Goal: Complete application form: Complete application form

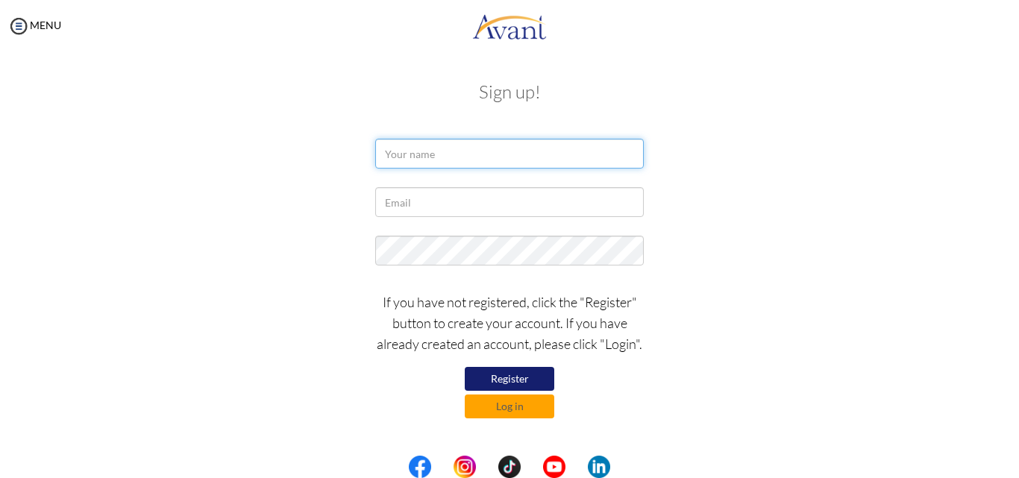
click at [482, 156] on input "text" at bounding box center [509, 154] width 269 height 30
type input "d"
type input "Dorothy Mawulorm Torvike"
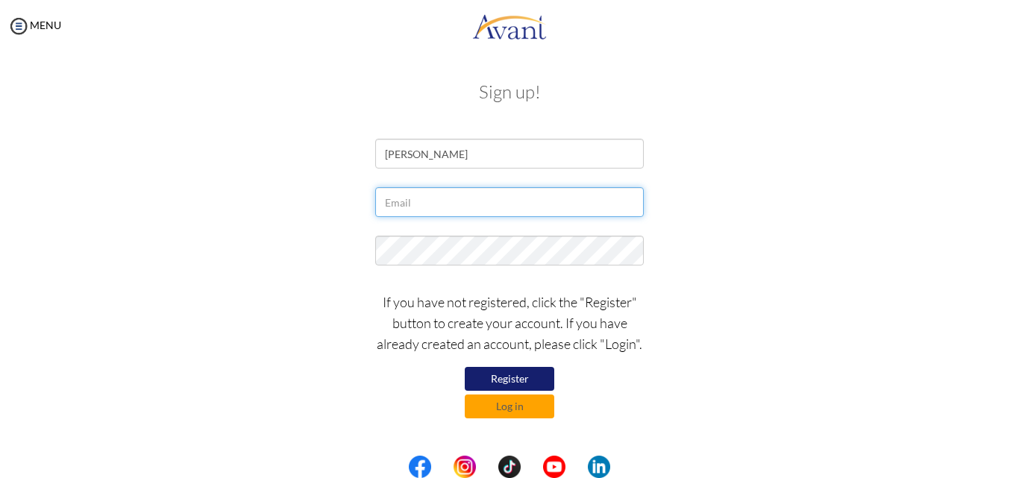
click at [495, 205] on input "text" at bounding box center [509, 202] width 269 height 30
type input "dorothytorvike55@gmail.com"
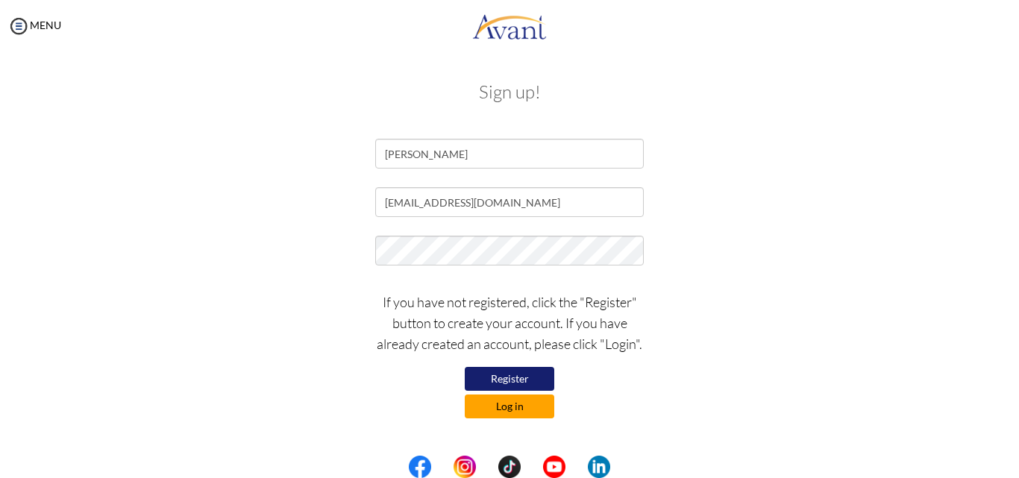
click at [495, 400] on button "Log in" at bounding box center [510, 407] width 90 height 24
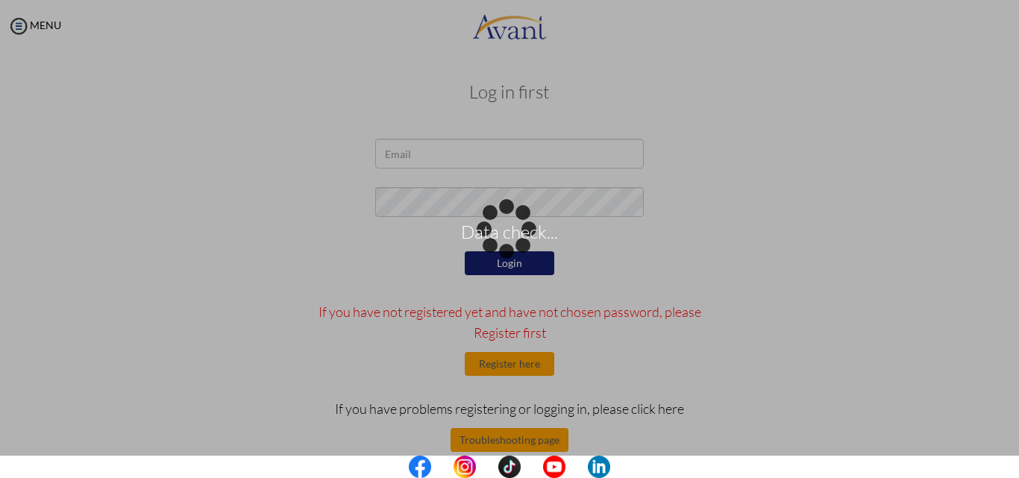
click at [520, 229] on div "Data check..." at bounding box center [509, 239] width 21 height 21
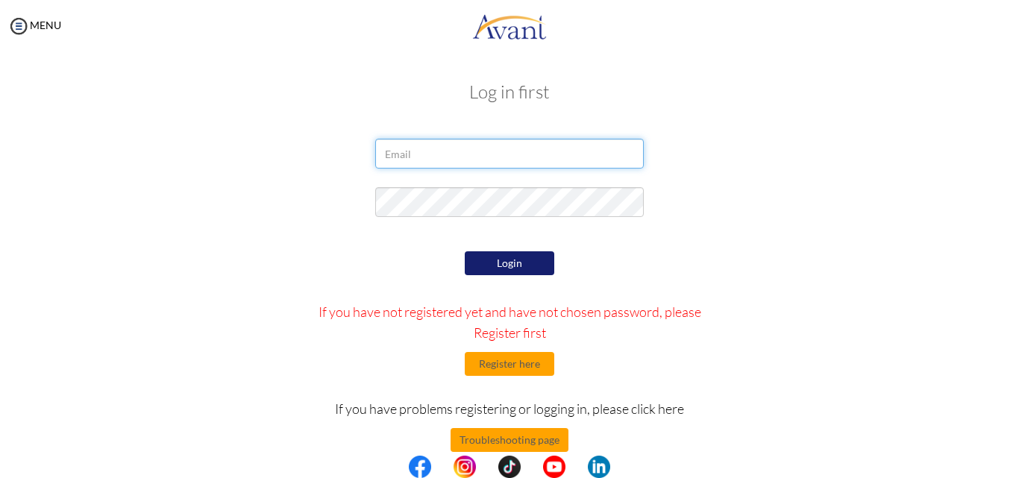
click at [539, 155] on input "email" at bounding box center [509, 154] width 269 height 30
paste input "dorothytorvike55@gmail.com"
type input "dorothytorvike55@gmail.com"
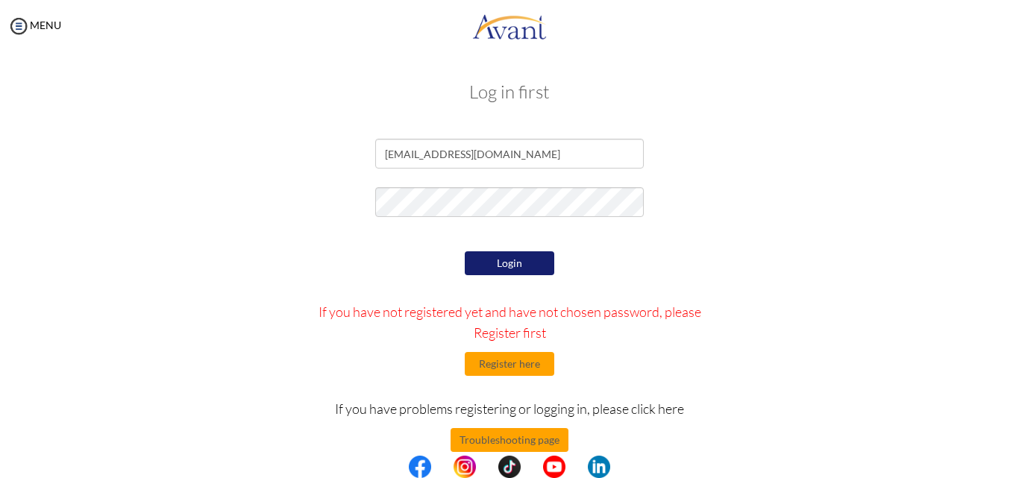
click at [509, 275] on button "Login" at bounding box center [510, 263] width 90 height 24
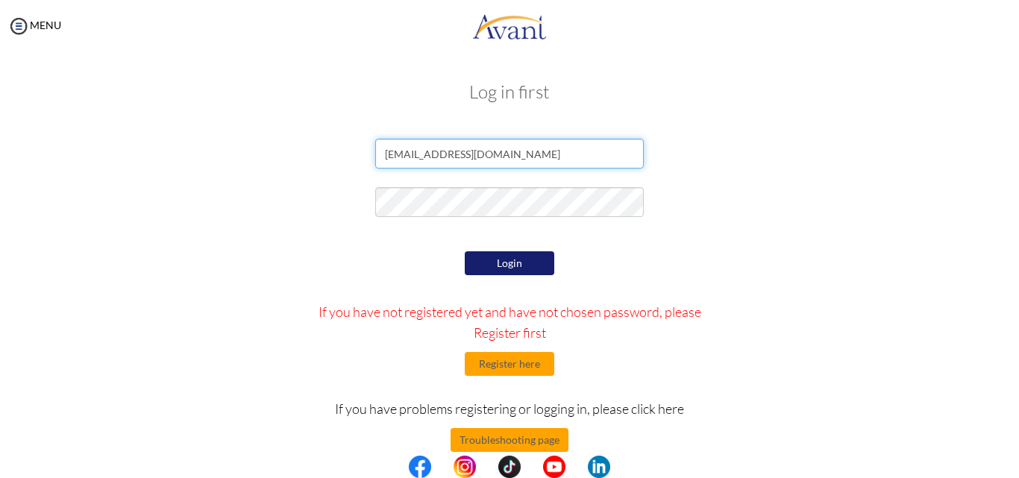
click at [579, 154] on input "dorothytorvike55@gmail.com" at bounding box center [509, 154] width 269 height 30
click at [382, 154] on input "dorothytorvike55@gmail.com" at bounding box center [509, 154] width 269 height 30
click at [491, 146] on input "email" at bounding box center [509, 154] width 269 height 30
paste input "dorothytorvike55@gmail.com"
type input "dorothytorvike55@gmail.com"
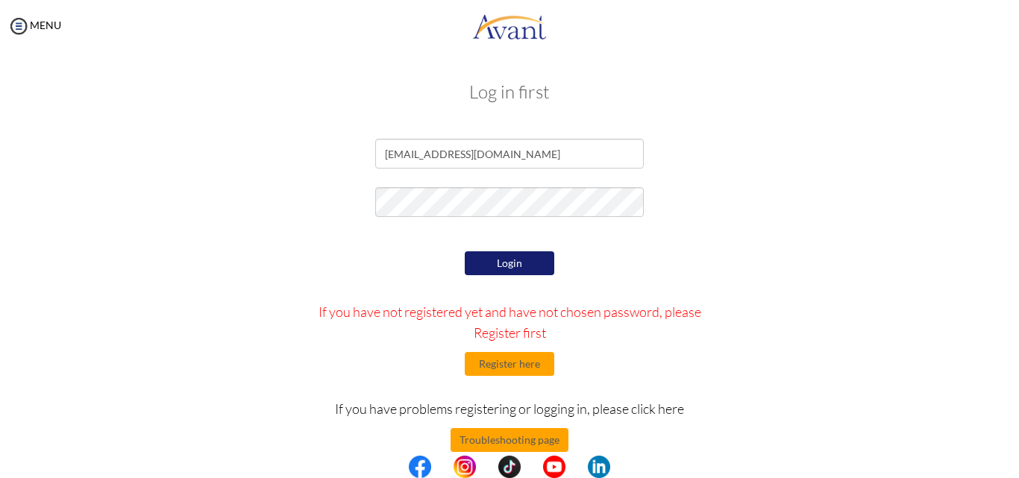
click at [532, 273] on button "Login" at bounding box center [510, 263] width 90 height 24
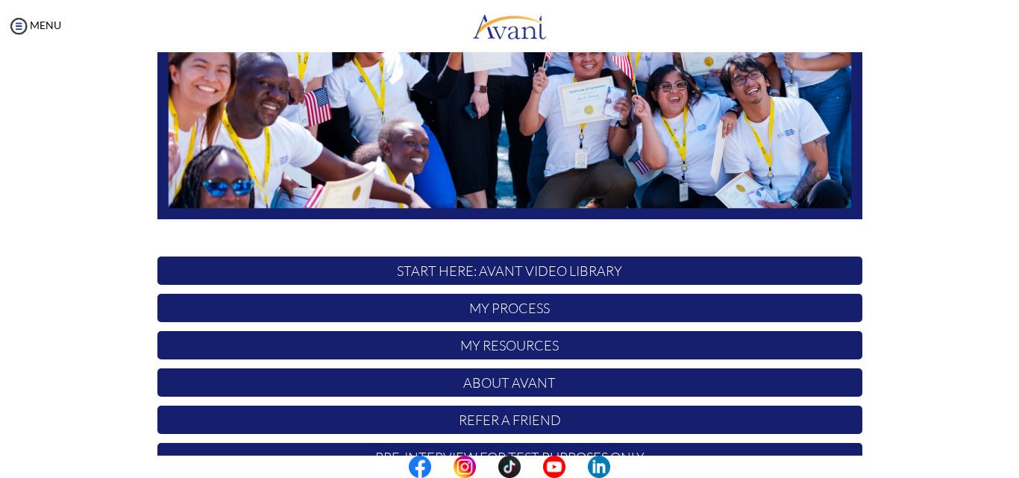
scroll to position [305, 0]
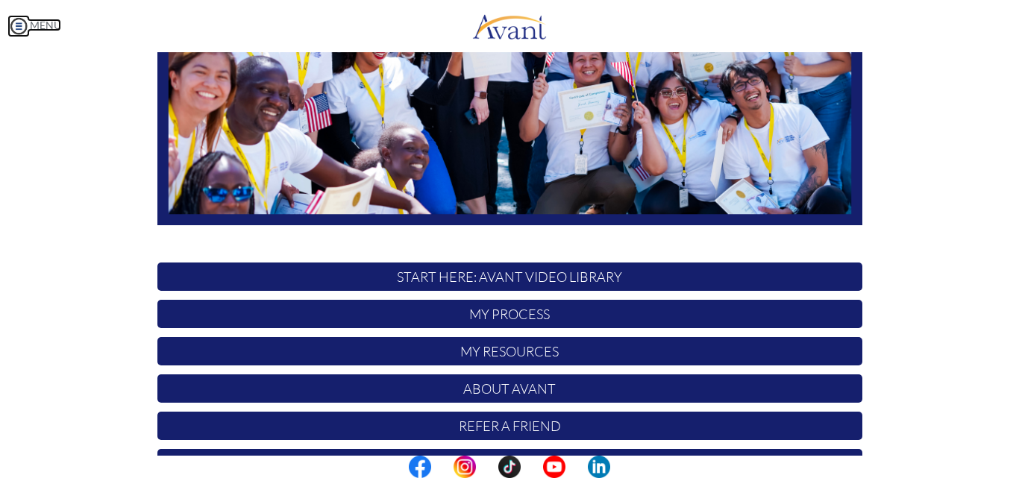
click at [16, 24] on img at bounding box center [18, 26] width 22 height 22
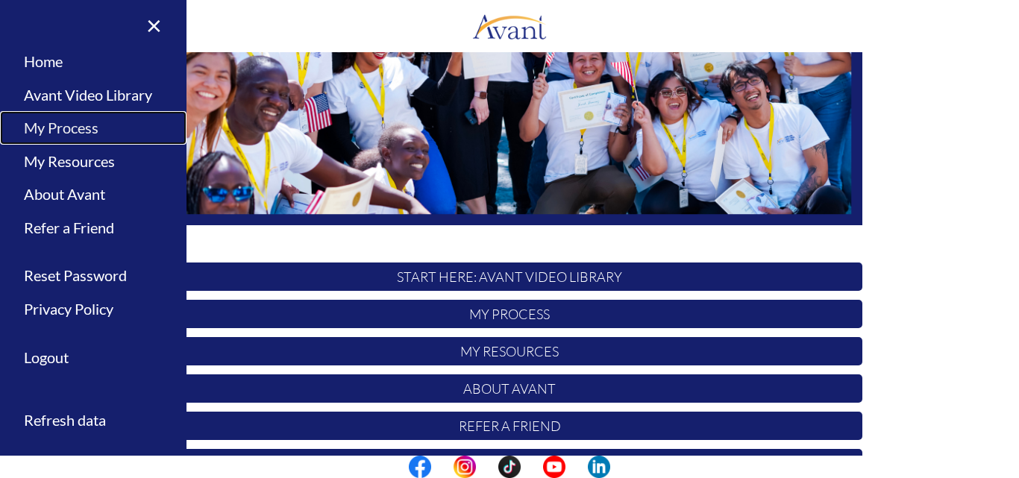
click at [50, 128] on link "My Process" at bounding box center [93, 128] width 186 height 34
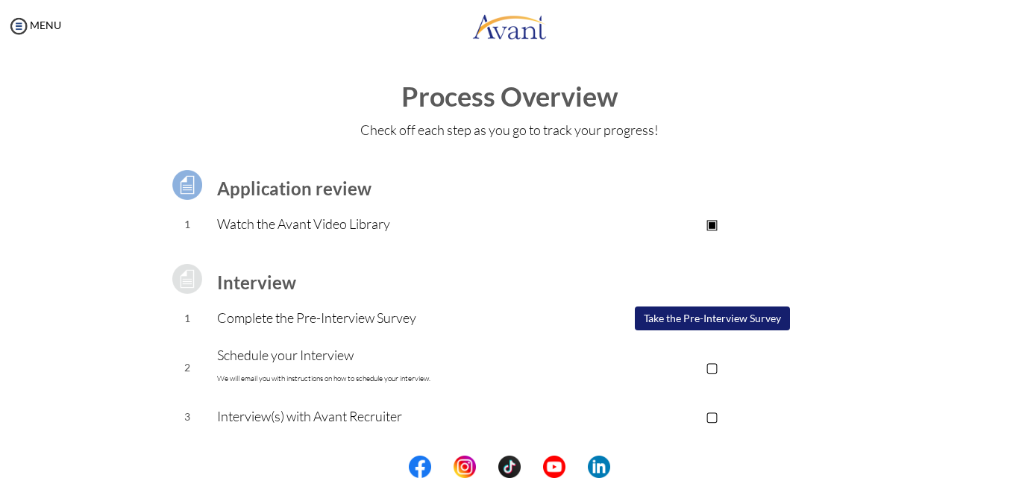
click at [748, 315] on button "Take the Pre-Interview Survey" at bounding box center [712, 319] width 155 height 24
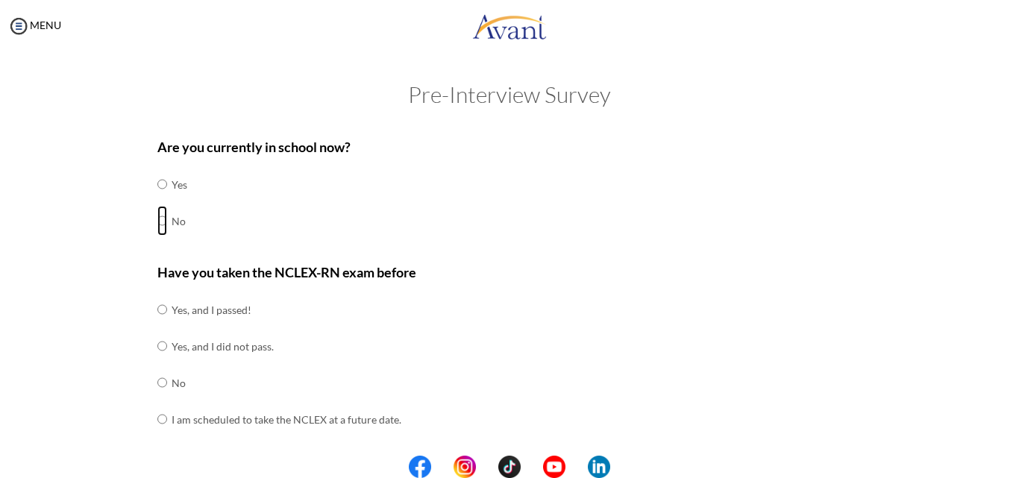
click at [157, 219] on input "radio" at bounding box center [162, 221] width 10 height 30
radio input "true"
click at [159, 384] on input "radio" at bounding box center [162, 383] width 10 height 30
radio input "true"
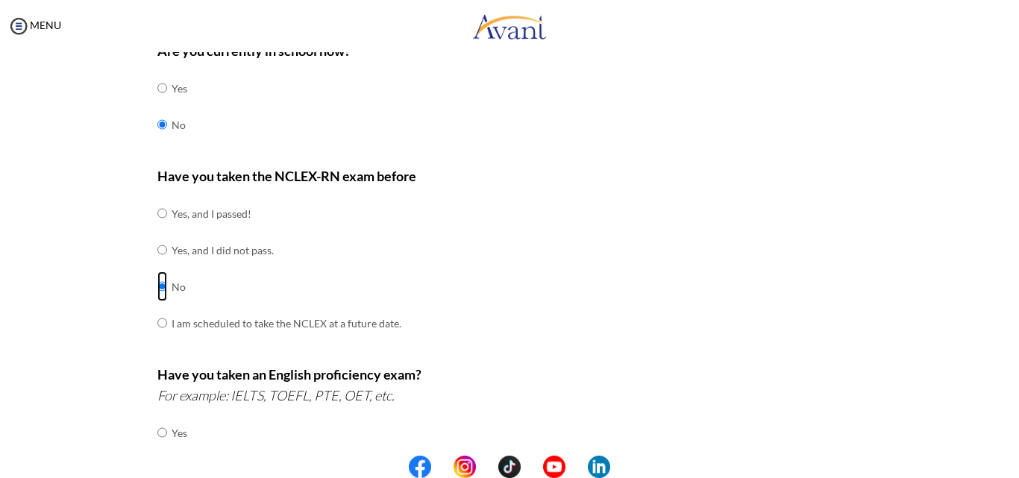
scroll to position [122, 0]
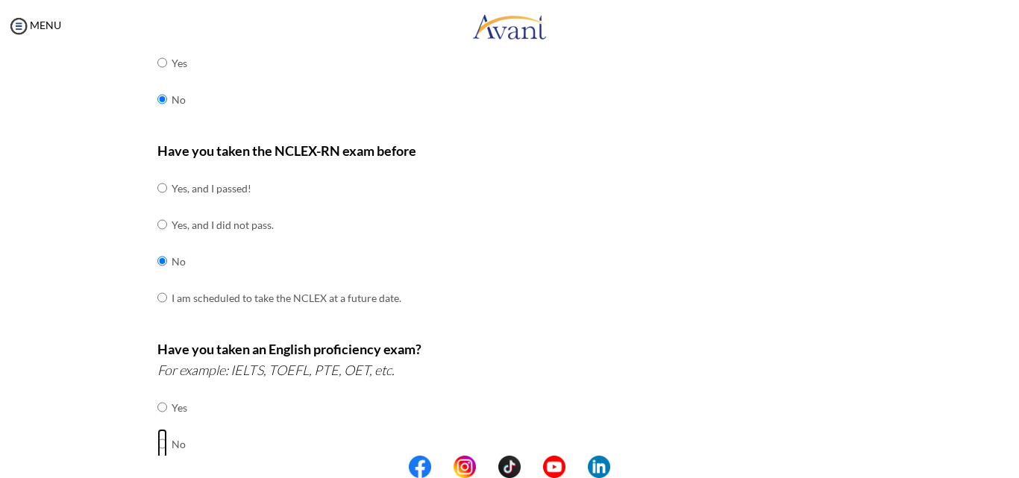
click at [157, 448] on input "radio" at bounding box center [162, 444] width 10 height 30
radio input "true"
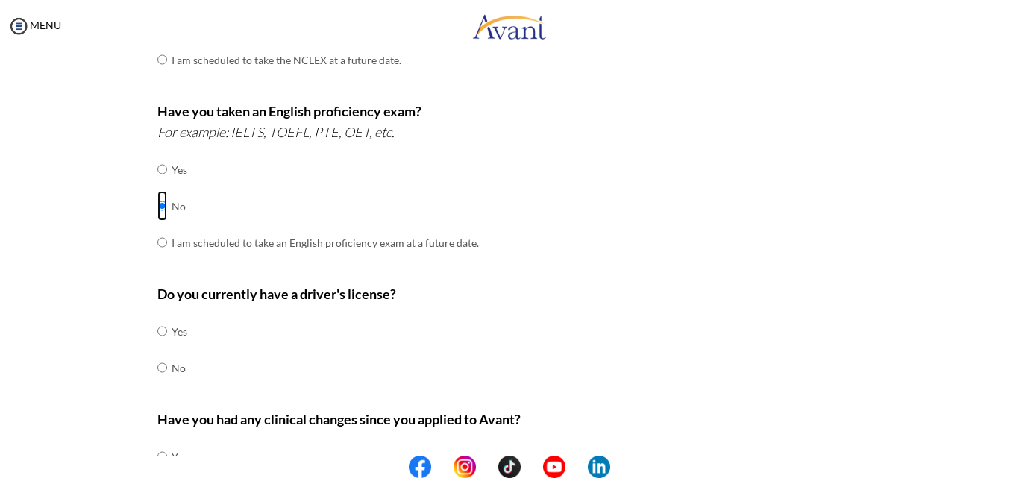
scroll to position [369, 0]
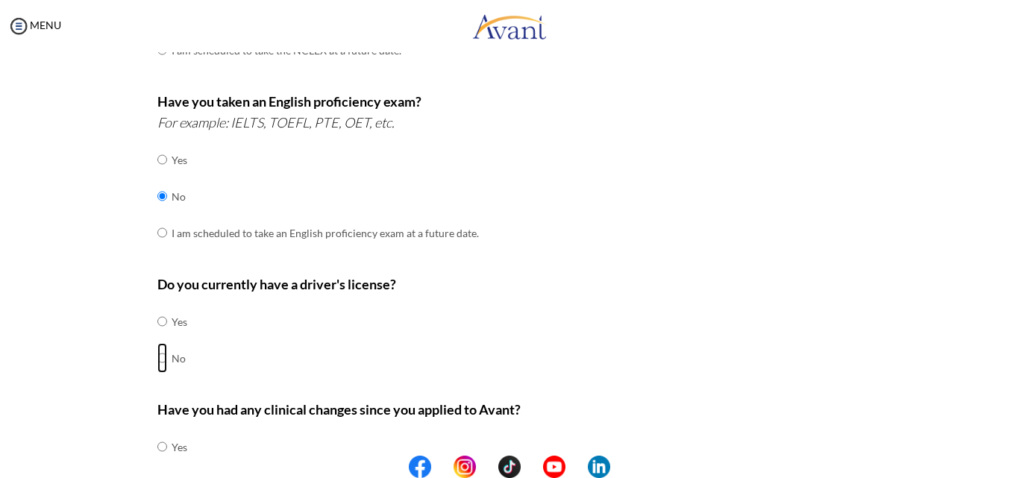
click at [157, 363] on input "radio" at bounding box center [162, 358] width 10 height 30
radio input "true"
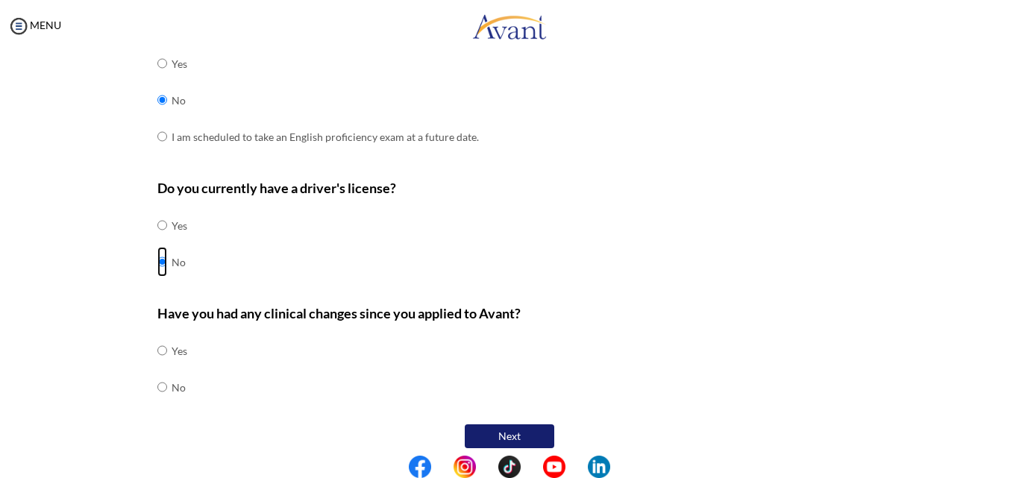
scroll to position [474, 0]
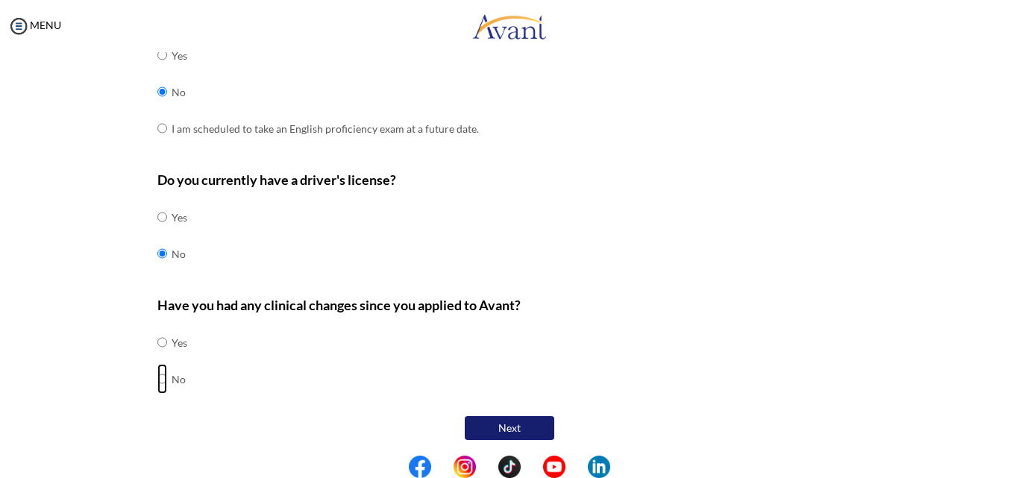
click at [157, 378] on input "radio" at bounding box center [162, 379] width 10 height 30
radio input "true"
click at [491, 427] on button "Next" at bounding box center [510, 428] width 90 height 24
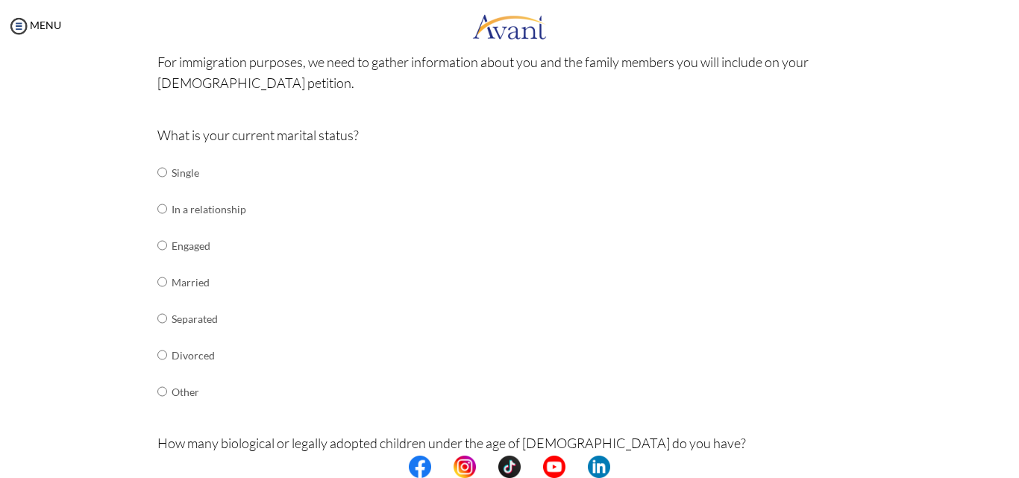
scroll to position [128, 0]
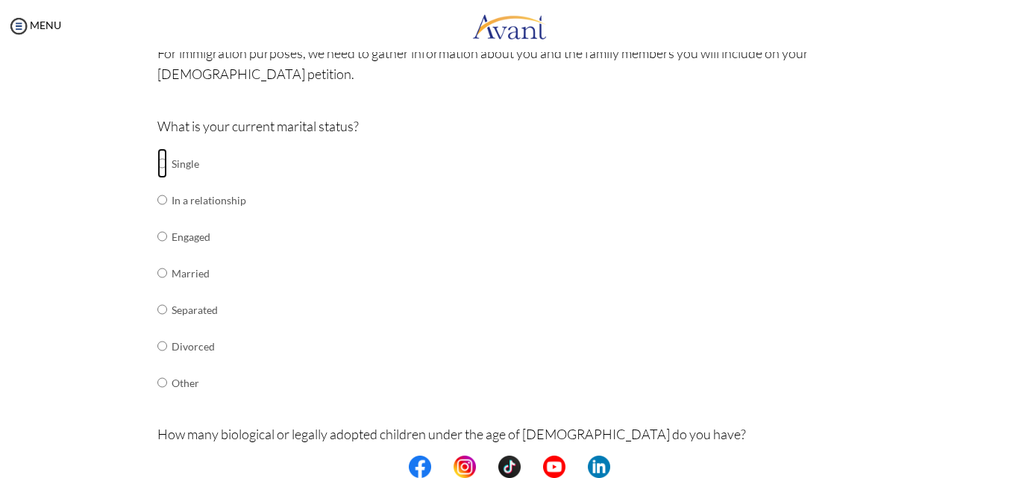
click at [157, 164] on input "radio" at bounding box center [162, 163] width 10 height 30
radio input "true"
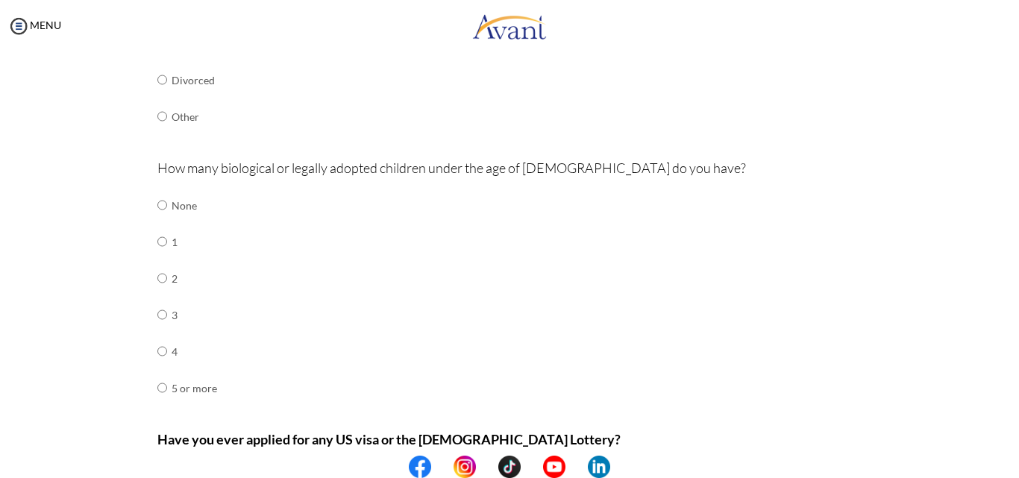
scroll to position [407, 0]
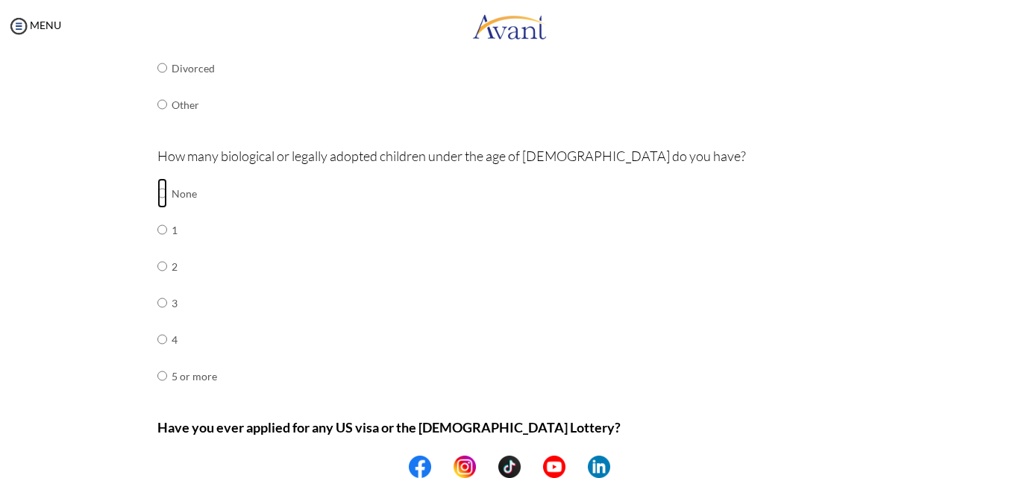
click at [157, 192] on input "radio" at bounding box center [162, 193] width 10 height 30
radio input "true"
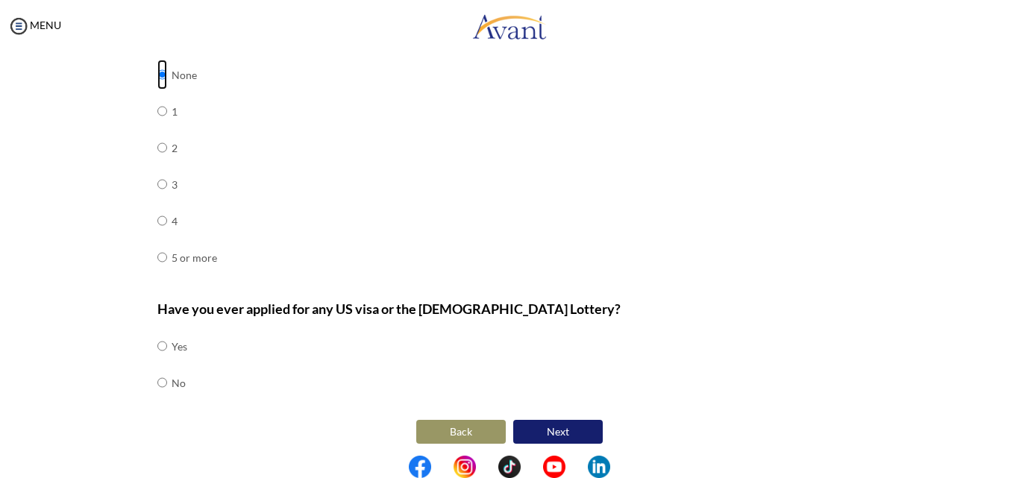
scroll to position [532, 0]
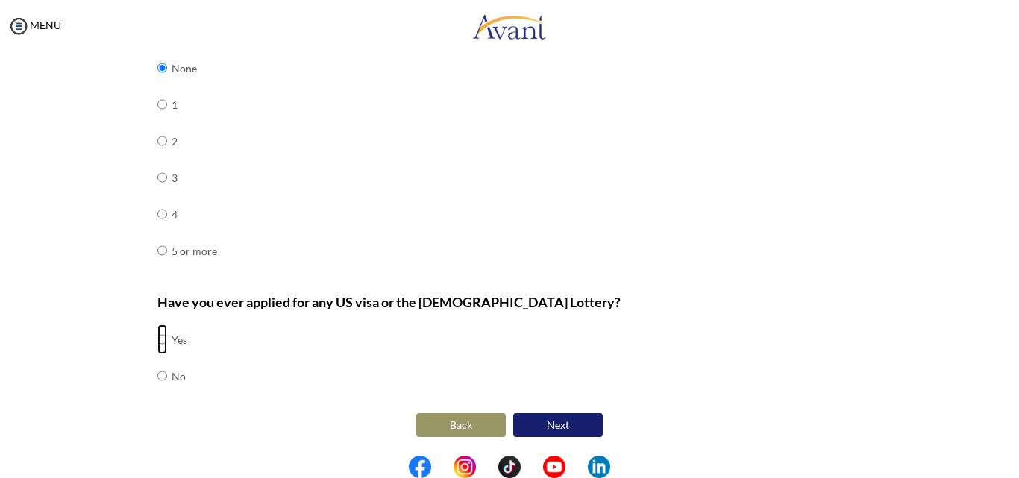
click at [157, 336] on input "radio" at bounding box center [162, 339] width 10 height 30
radio input "true"
click at [577, 420] on button "Next" at bounding box center [558, 425] width 90 height 24
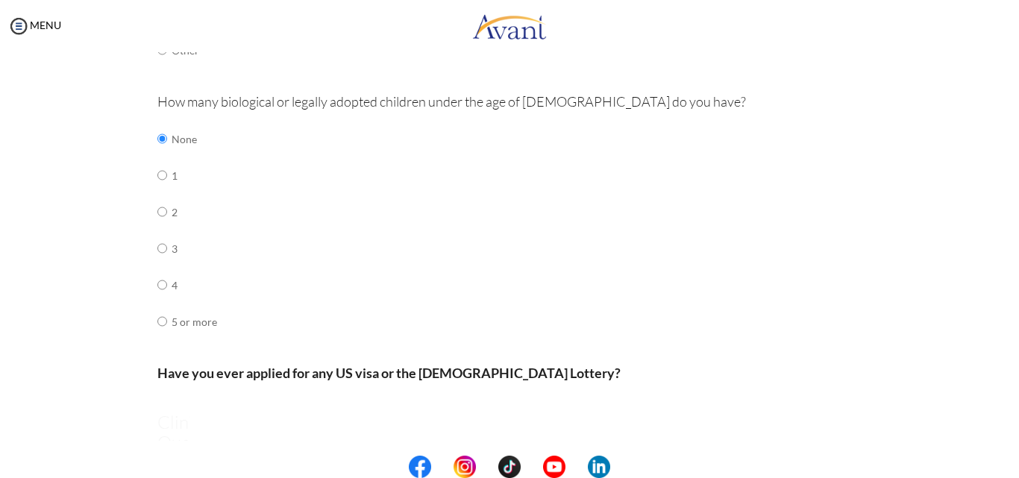
scroll to position [30, 0]
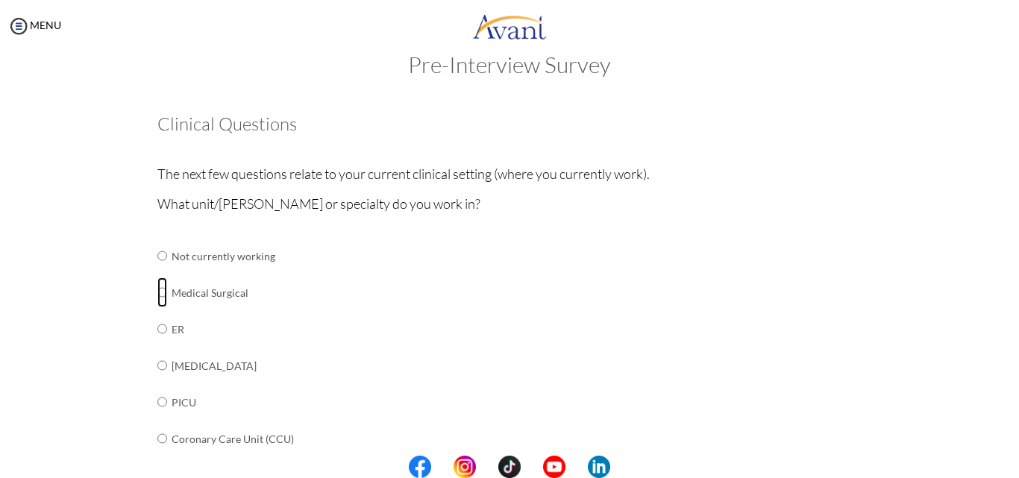
click at [157, 292] on input "radio" at bounding box center [162, 292] width 10 height 30
radio input "true"
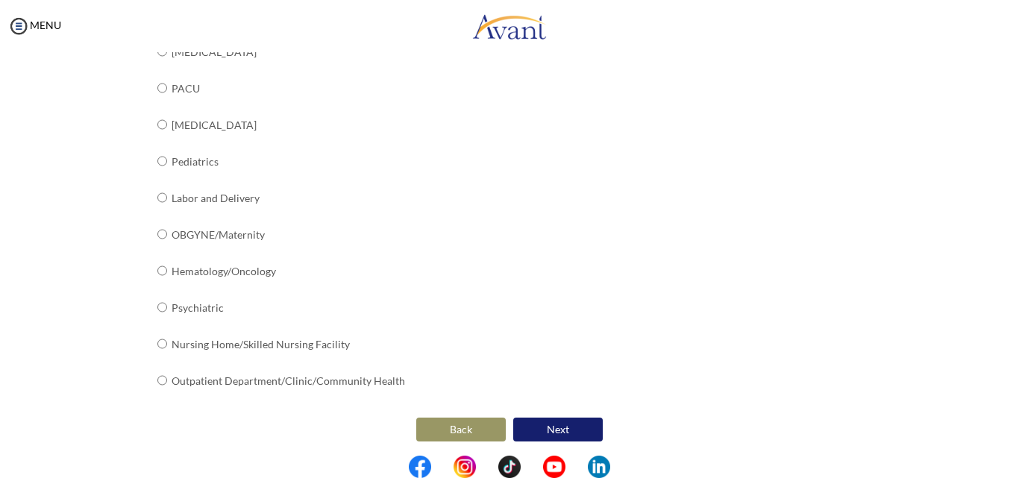
scroll to position [604, 0]
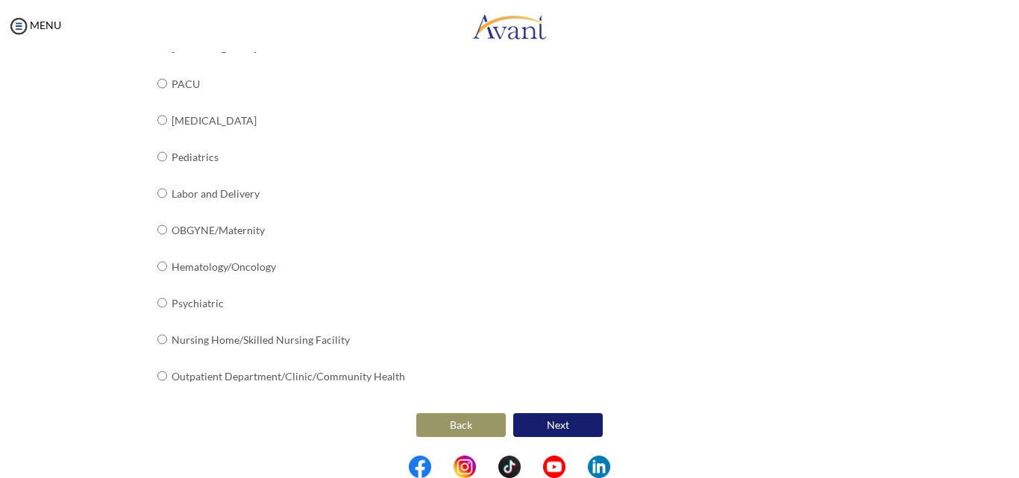
click at [559, 428] on button "Next" at bounding box center [558, 425] width 90 height 24
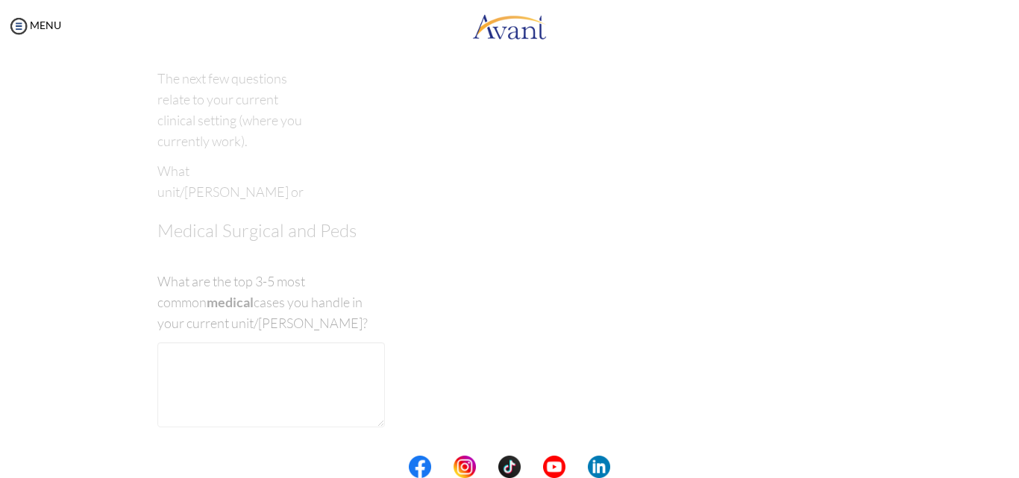
scroll to position [30, 0]
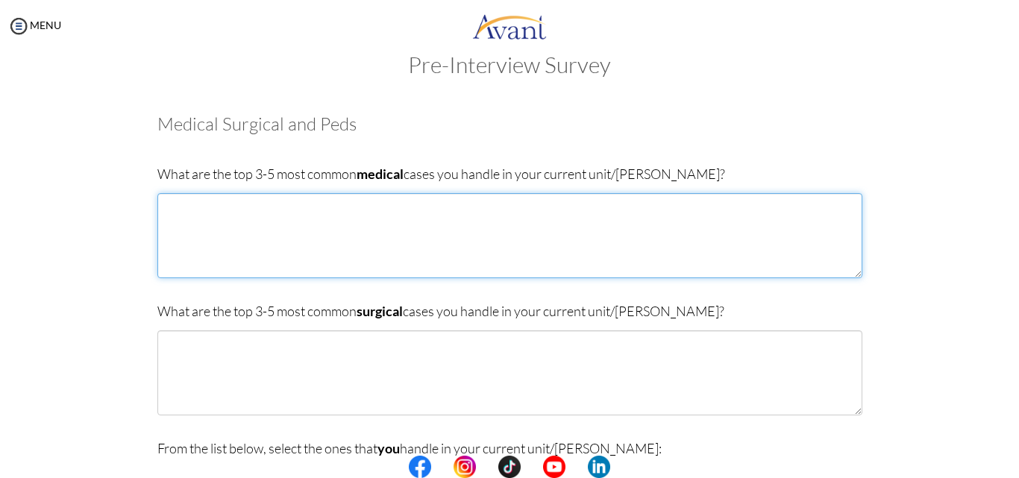
click at [214, 209] on textarea at bounding box center [509, 235] width 705 height 85
type textarea "H"
type textarea "My [PERSON_NAME] does not manage medical cases"
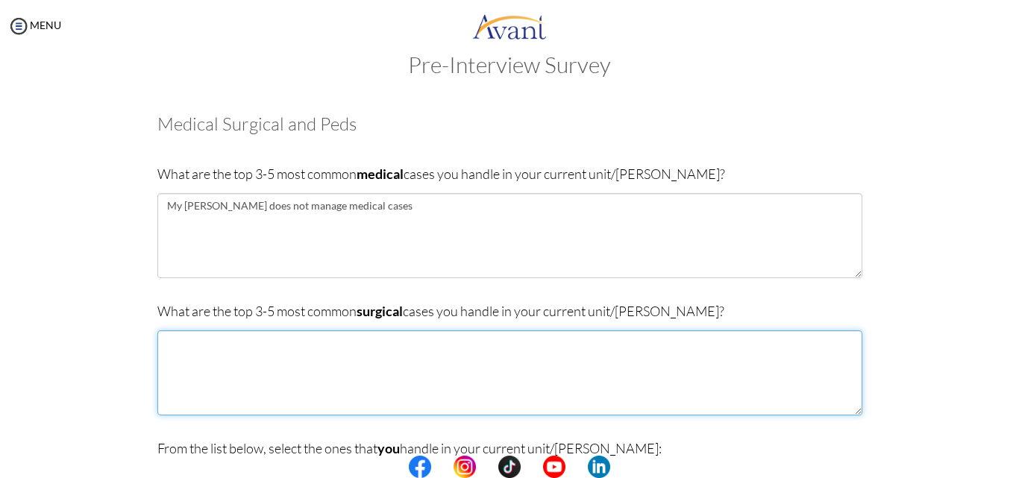
click at [279, 360] on textarea at bounding box center [509, 372] width 705 height 85
click at [203, 405] on textarea "Total [MEDICAL_DATA] [MEDICAL_DATA] [MEDICAL_DATA] [MEDICAL_DATA] Appendecitis" at bounding box center [509, 372] width 705 height 85
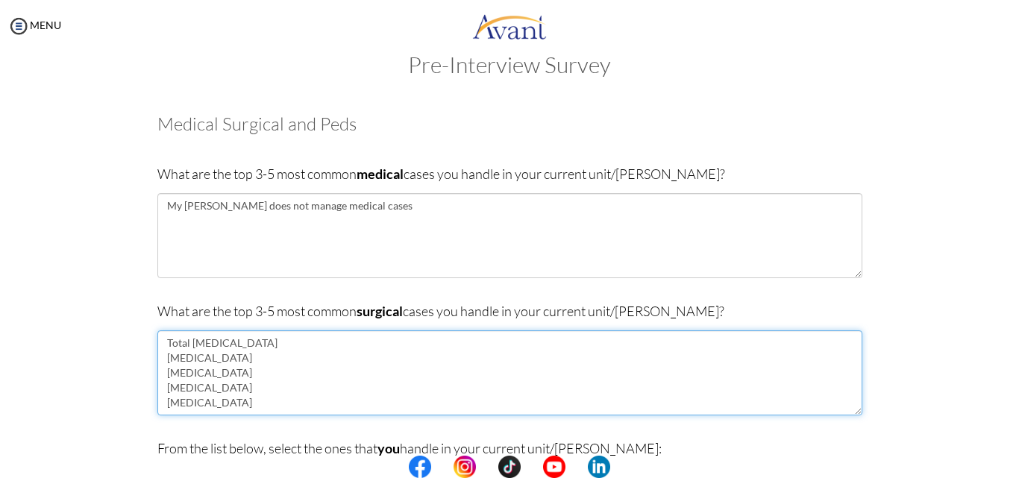
click at [235, 405] on textarea "Total [MEDICAL_DATA] [MEDICAL_DATA] [MEDICAL_DATA] [MEDICAL_DATA] [MEDICAL_DATA]" at bounding box center [509, 372] width 705 height 85
click at [236, 370] on textarea "Total [MEDICAL_DATA] [MEDICAL_DATA] [MEDICAL_DATA] [MEDICAL_DATA] [MEDICAL_DATA]" at bounding box center [509, 372] width 705 height 85
click at [309, 342] on textarea "Total [MEDICAL_DATA] [MEDICAL_DATA] [MEDICAL_DATA] [MEDICAL_DATA] [MEDICAL_DATA]" at bounding box center [509, 372] width 705 height 85
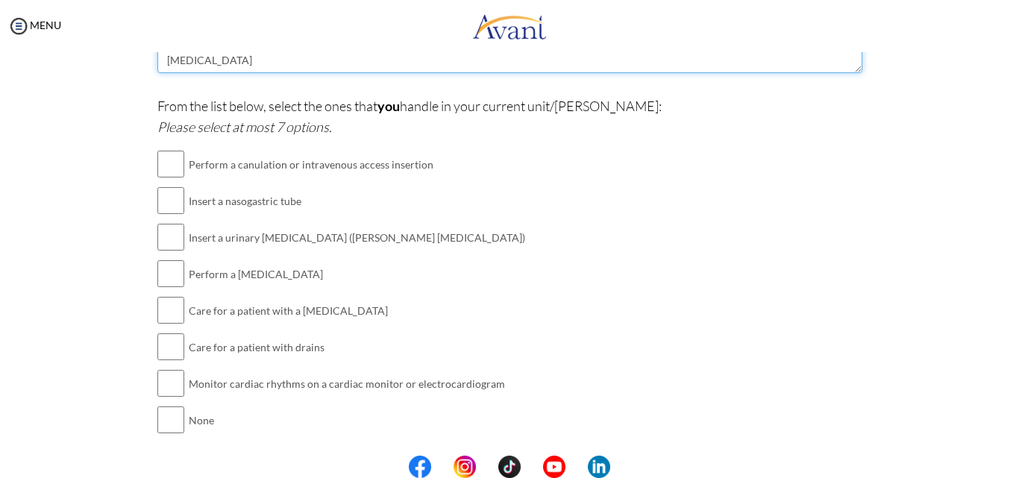
scroll to position [374, 0]
type textarea "Total [MEDICAL_DATA] management [MEDICAL_DATA] [MEDICAL_DATA] [MEDICAL_DATA] [M…"
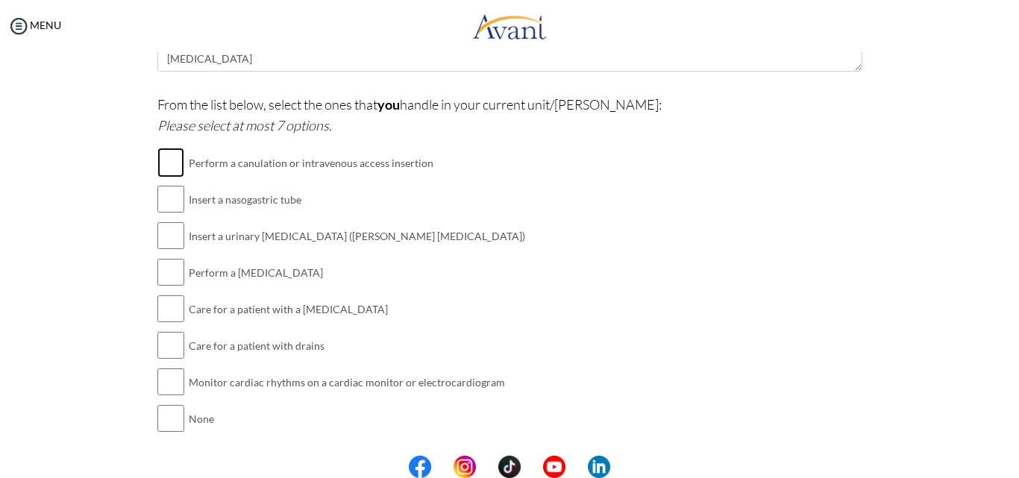
click at [163, 158] on input "checkbox" at bounding box center [170, 163] width 27 height 30
checkbox input "true"
click at [167, 199] on input "checkbox" at bounding box center [170, 199] width 27 height 30
checkbox input "true"
click at [167, 227] on input "checkbox" at bounding box center [170, 236] width 27 height 30
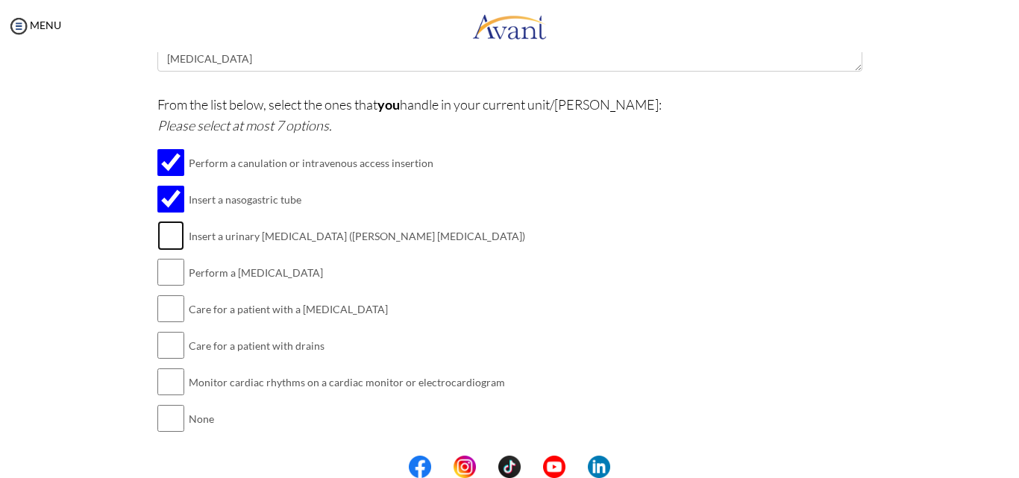
checkbox input "true"
click at [166, 275] on input "checkbox" at bounding box center [170, 272] width 27 height 30
checkbox input "true"
click at [162, 310] on input "checkbox" at bounding box center [170, 309] width 27 height 30
checkbox input "true"
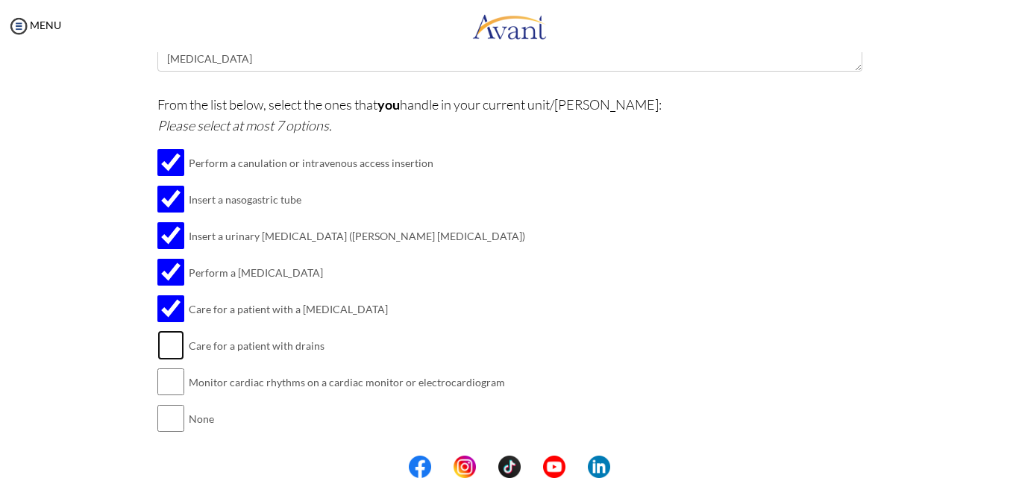
click at [164, 347] on input "checkbox" at bounding box center [170, 345] width 27 height 30
checkbox input "true"
click at [162, 387] on input "checkbox" at bounding box center [170, 382] width 27 height 30
checkbox input "true"
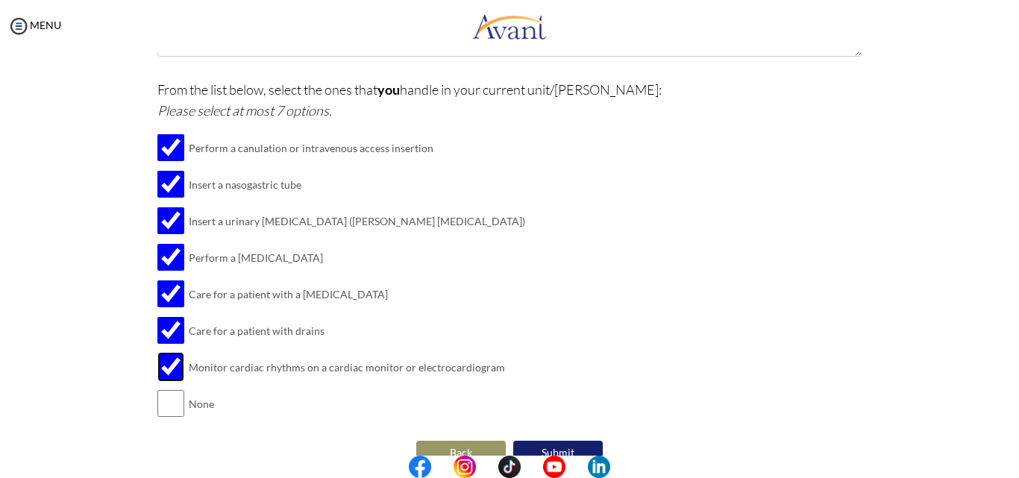
scroll to position [416, 0]
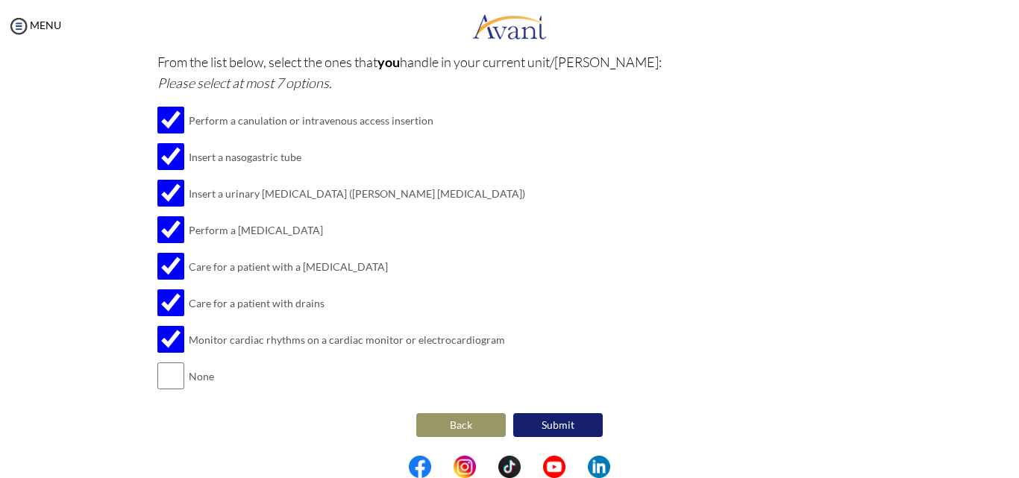
click at [572, 426] on button "Submit" at bounding box center [558, 425] width 90 height 24
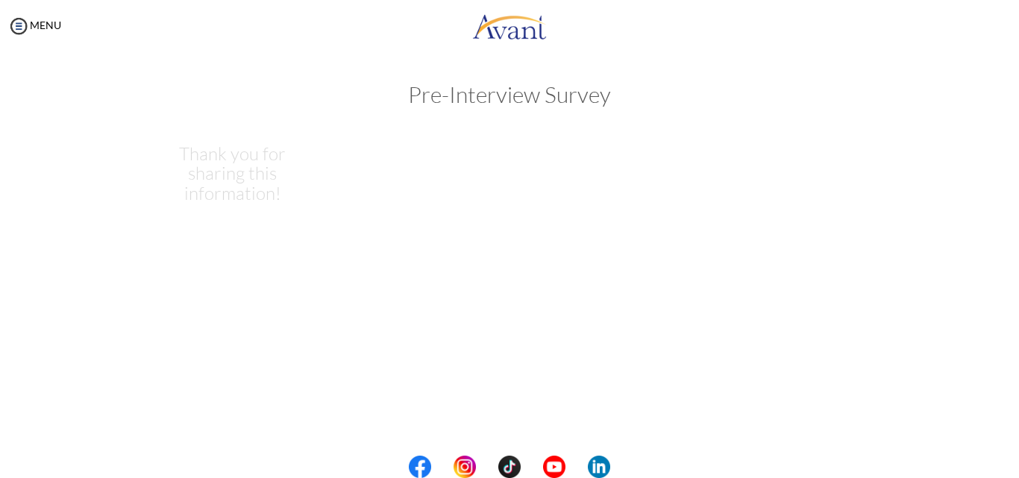
scroll to position [0, 0]
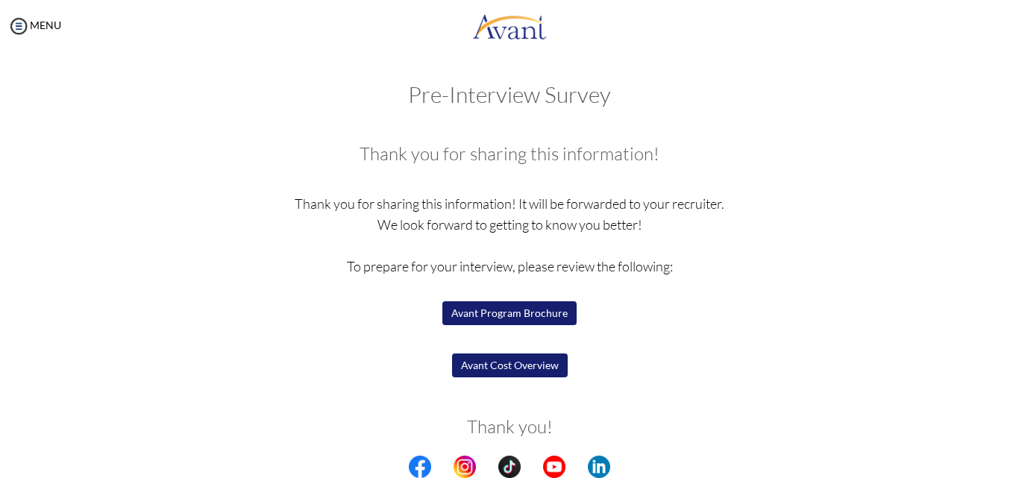
click at [498, 313] on button "Avant Program Brochure" at bounding box center [509, 313] width 134 height 24
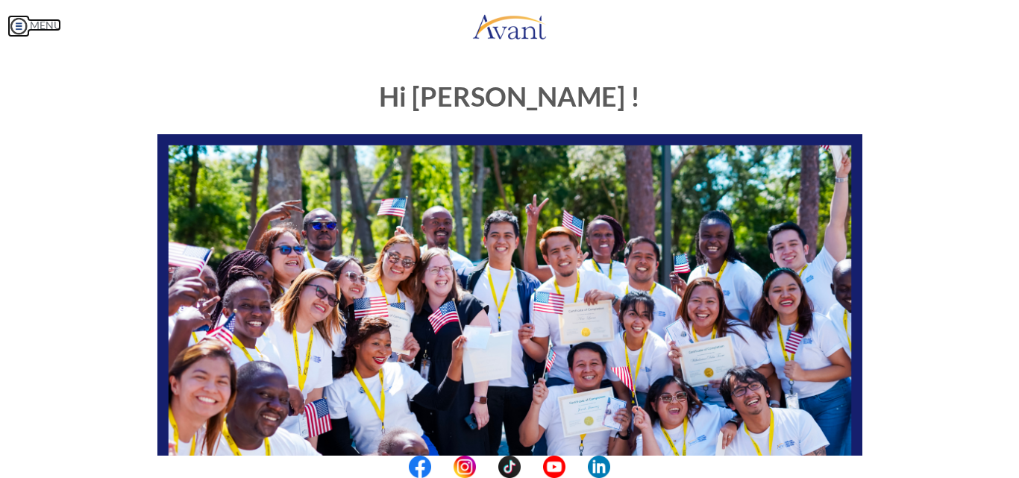
click at [22, 24] on img at bounding box center [18, 26] width 22 height 22
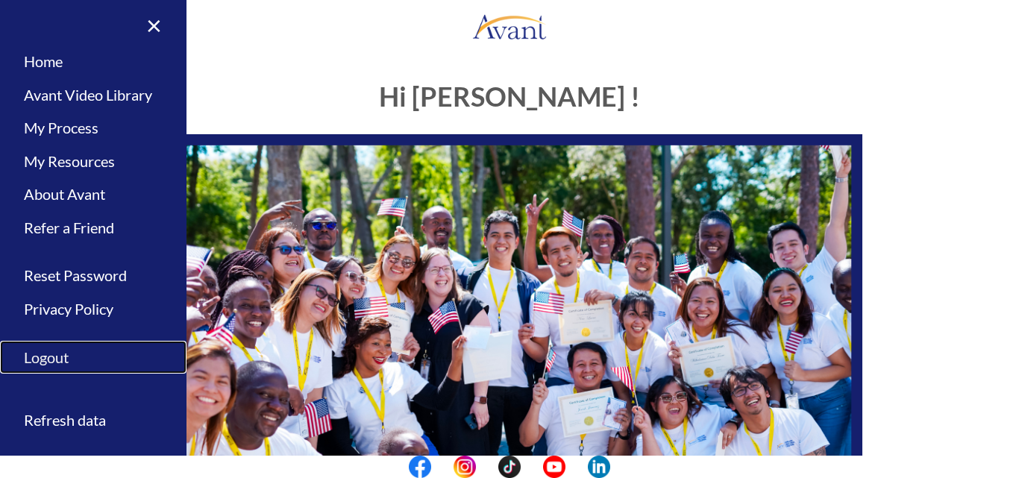
click at [49, 354] on link "Logout" at bounding box center [93, 358] width 186 height 34
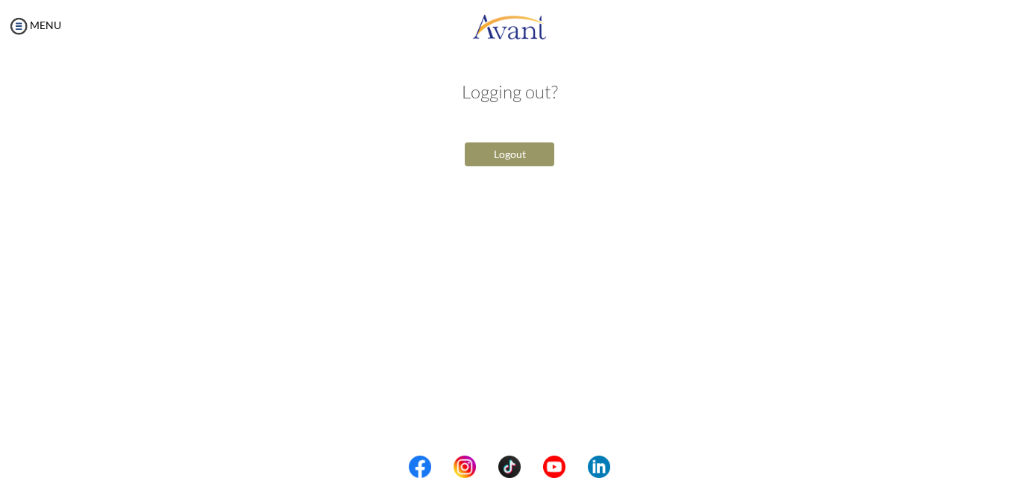
click at [505, 158] on button "Logout" at bounding box center [510, 154] width 90 height 24
